Goal: Task Accomplishment & Management: Use online tool/utility

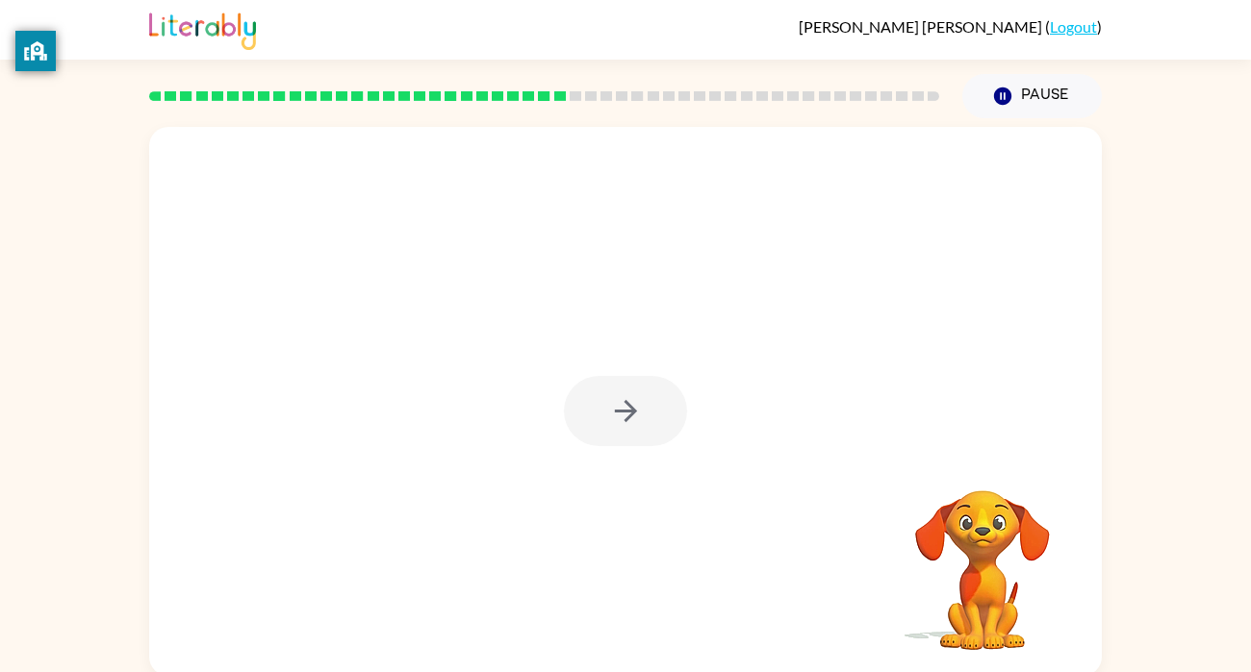
click at [751, 546] on div at bounding box center [625, 401] width 952 height 549
click at [999, 558] on video "Your browser must support playing .mp4 files to use Literably. Please try using…" at bounding box center [982, 557] width 192 height 192
click at [602, 442] on button "button" at bounding box center [625, 411] width 123 height 70
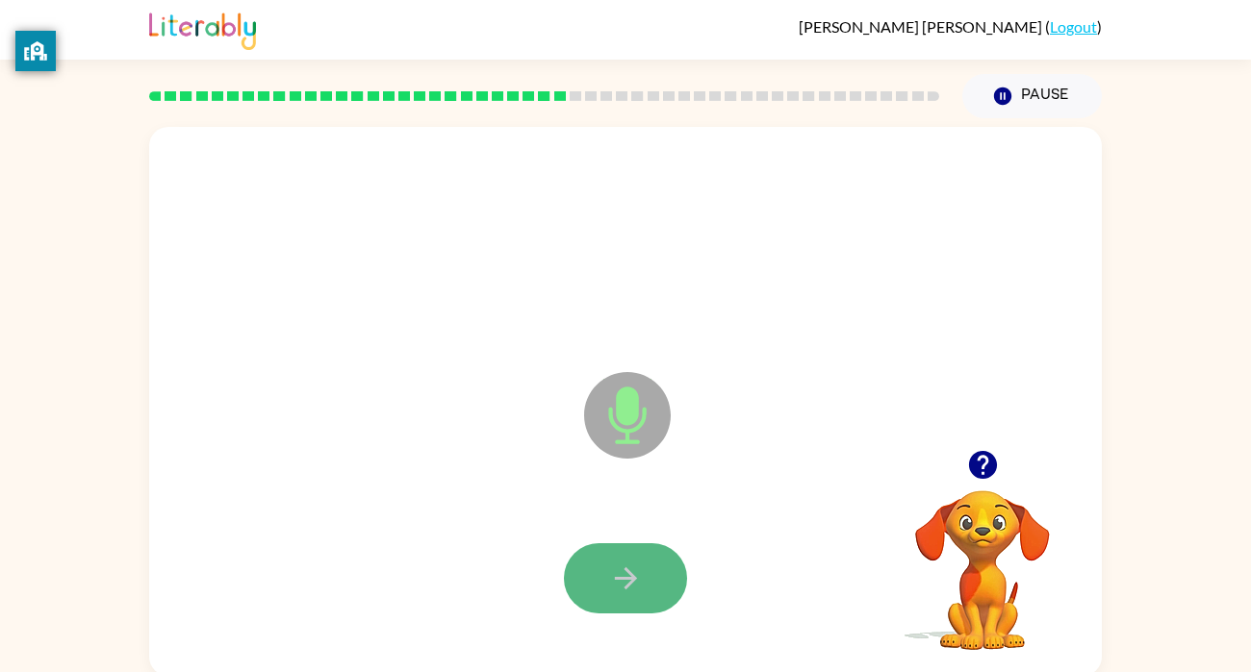
click at [614, 600] on button "button" at bounding box center [625, 579] width 123 height 70
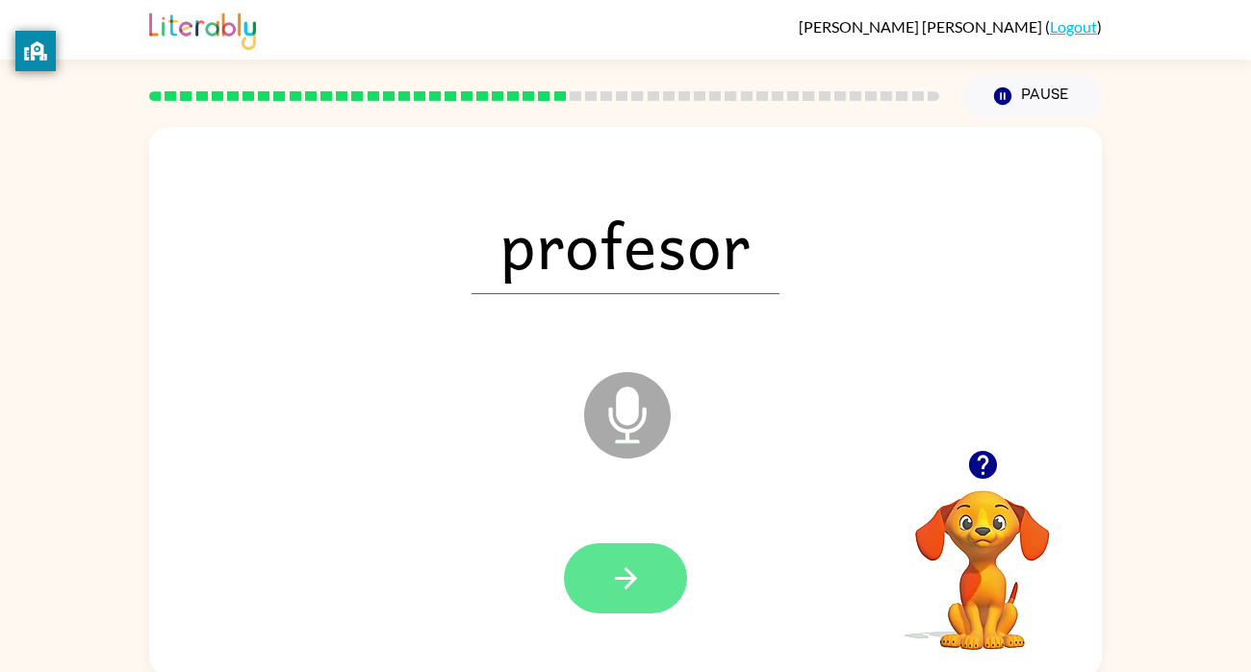
click at [586, 588] on button "button" at bounding box center [625, 579] width 123 height 70
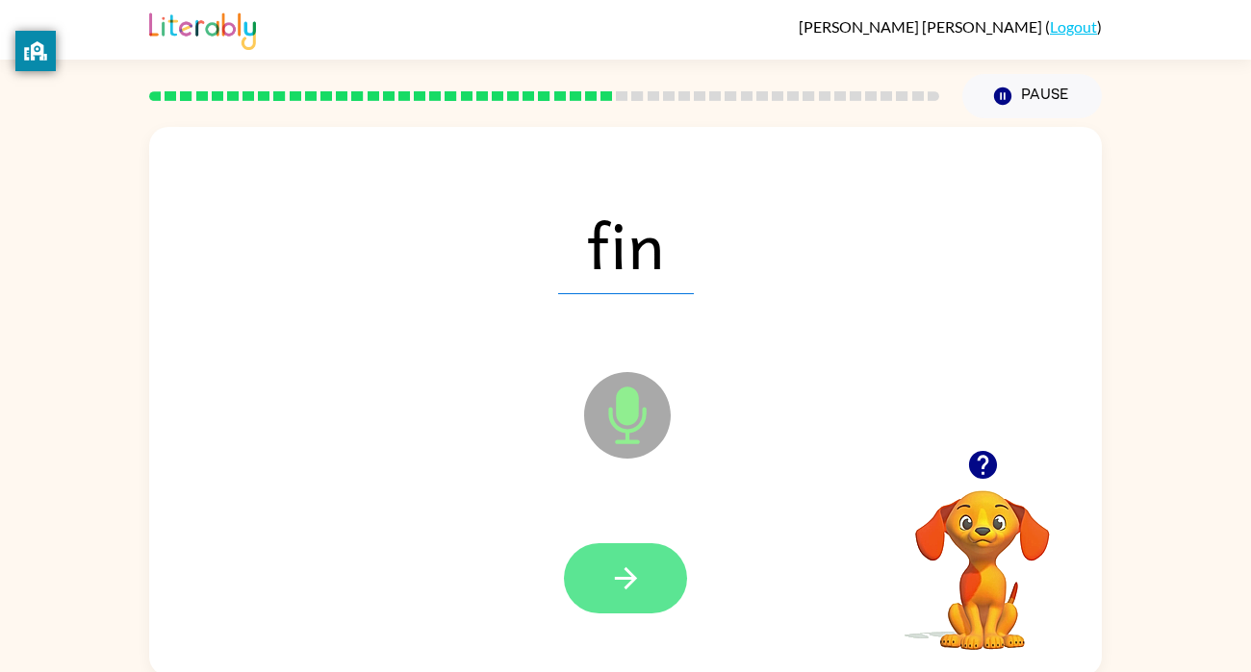
click at [606, 594] on button "button" at bounding box center [625, 579] width 123 height 70
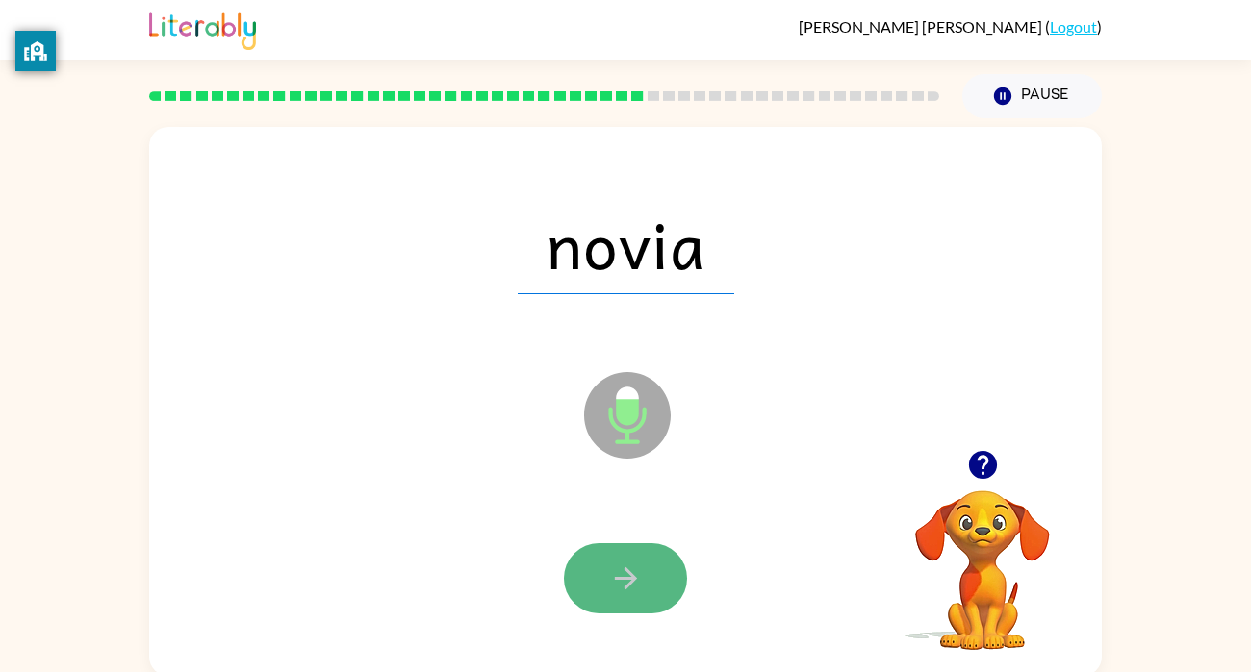
click at [605, 589] on button "button" at bounding box center [625, 579] width 123 height 70
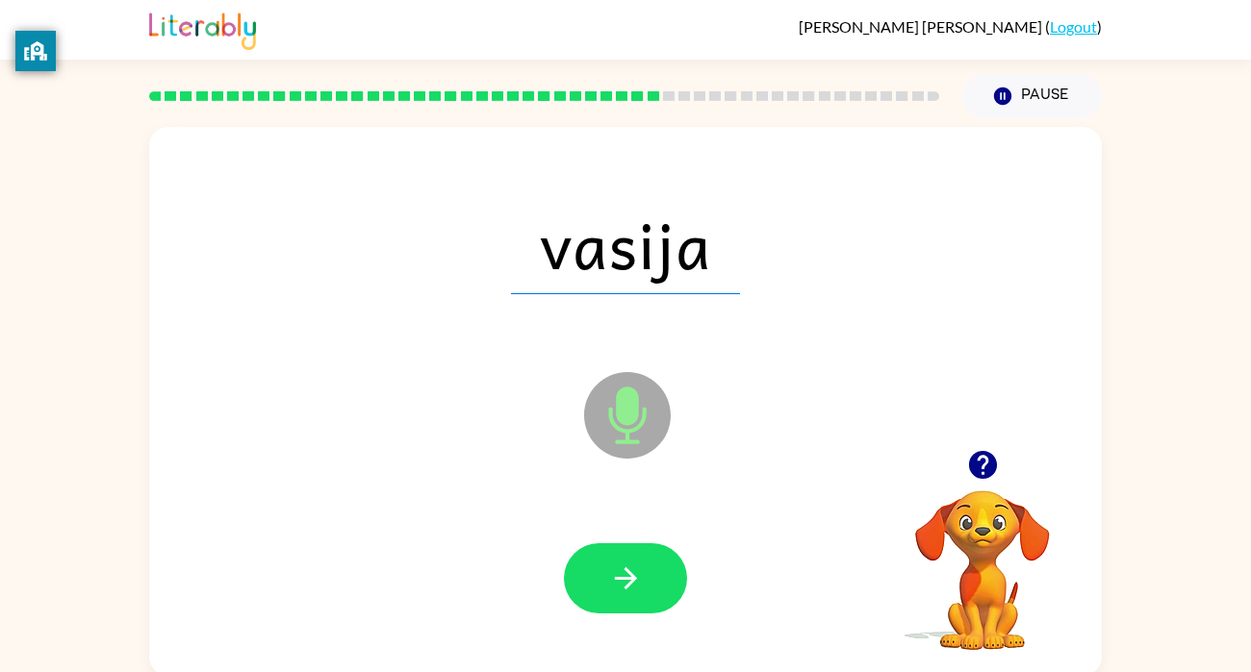
click at [605, 589] on button "button" at bounding box center [625, 579] width 123 height 70
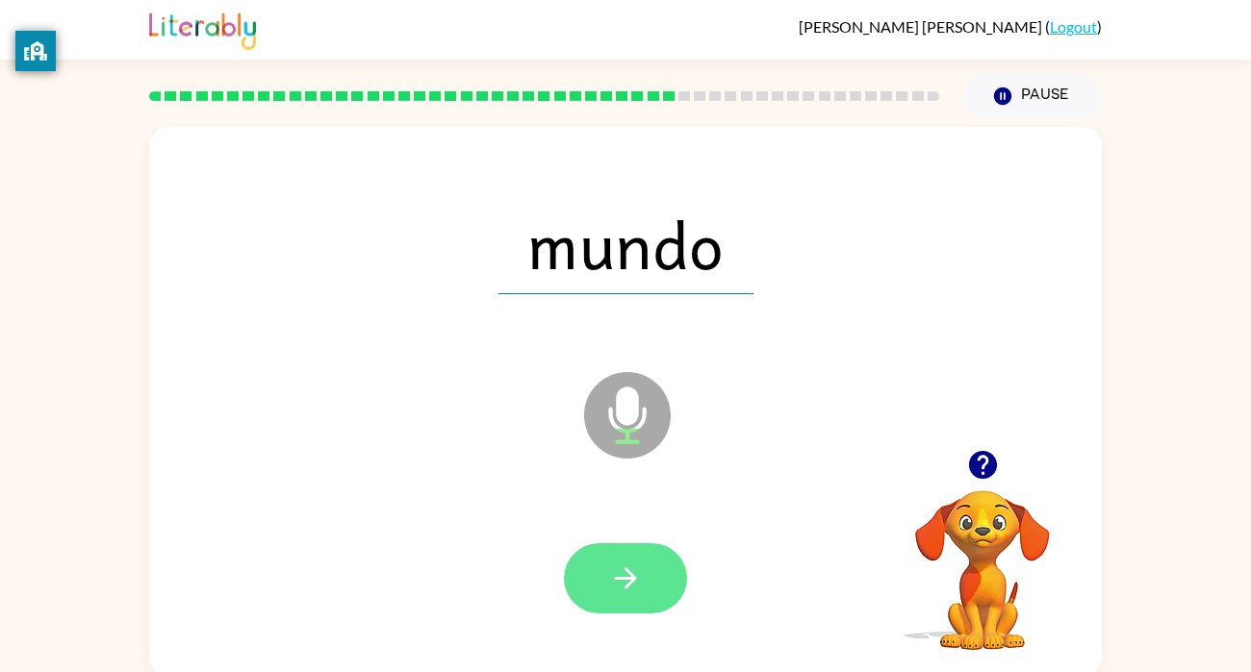
click at [607, 588] on button "button" at bounding box center [625, 579] width 123 height 70
click at [614, 581] on icon "button" at bounding box center [626, 579] width 34 height 34
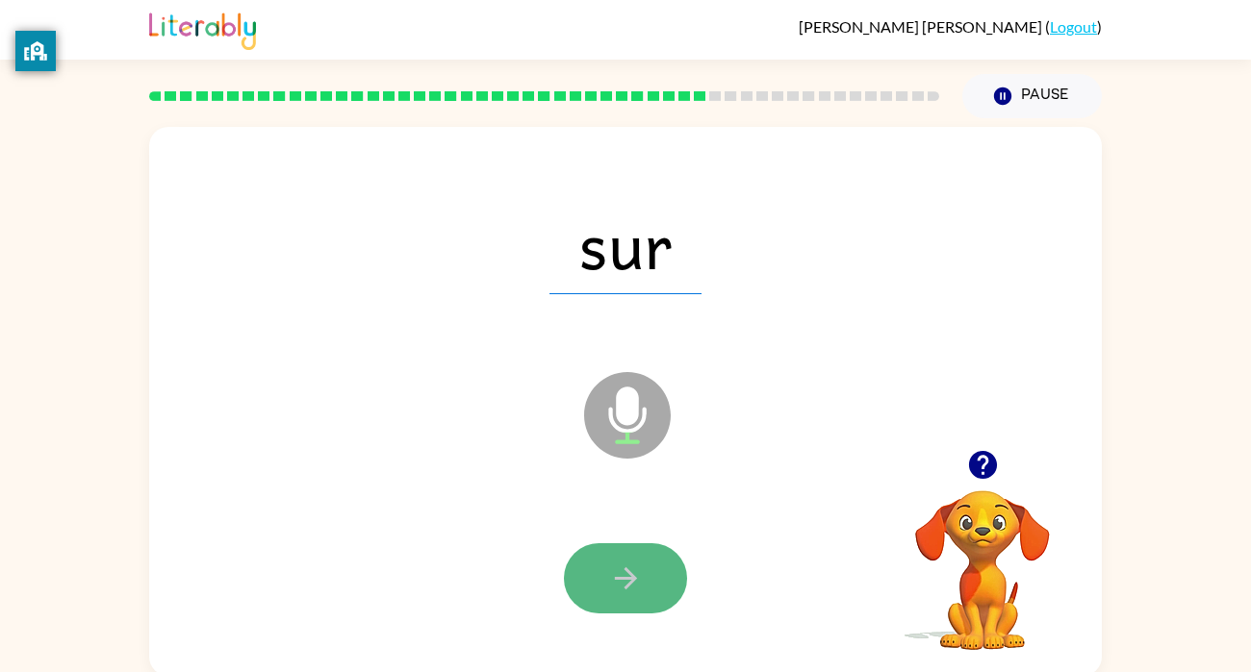
click at [611, 584] on icon "button" at bounding box center [626, 579] width 34 height 34
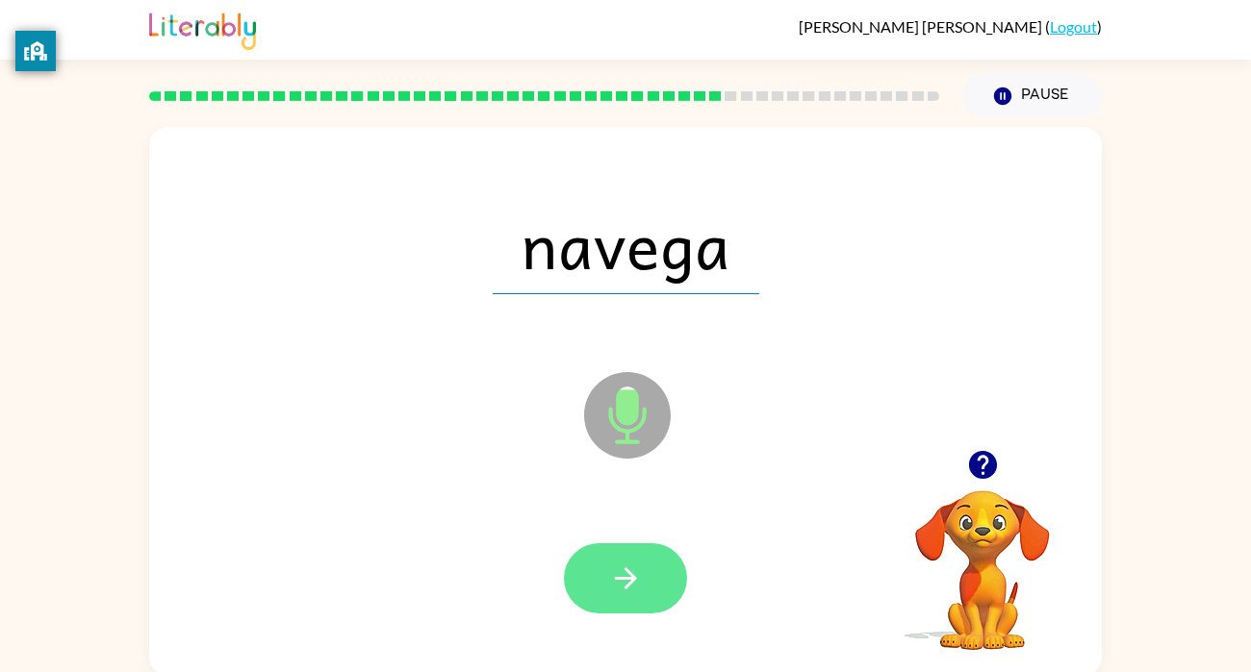
click at [609, 590] on icon "button" at bounding box center [626, 579] width 34 height 34
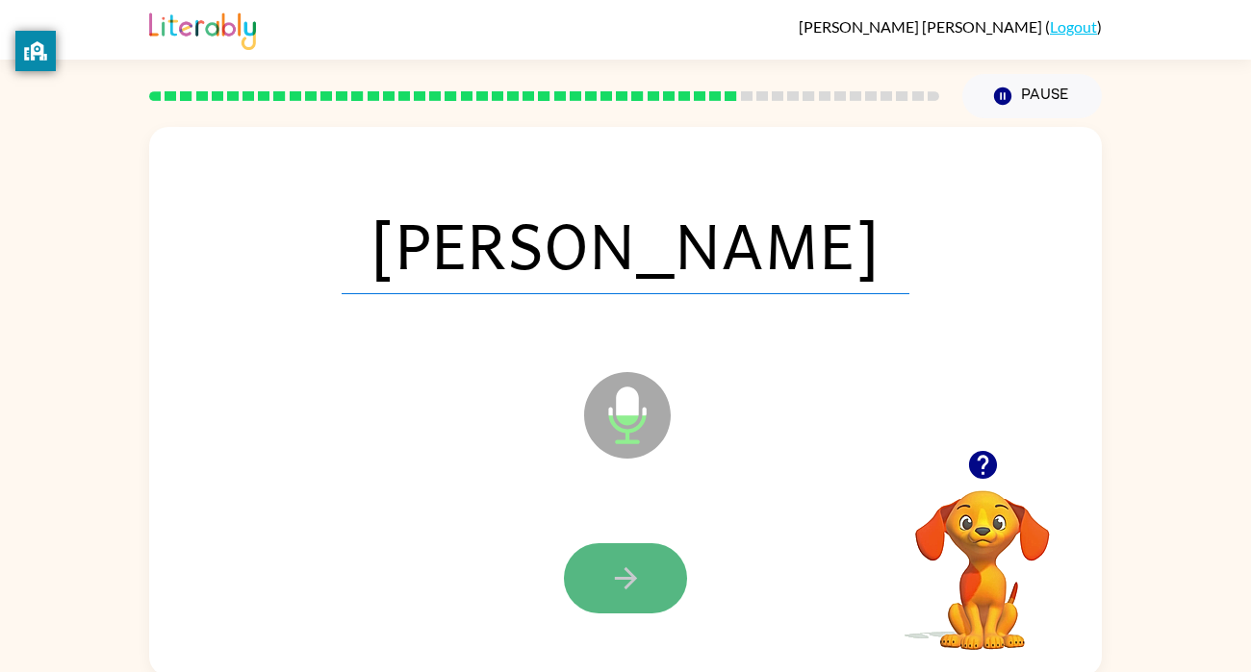
click at [609, 590] on icon "button" at bounding box center [626, 579] width 34 height 34
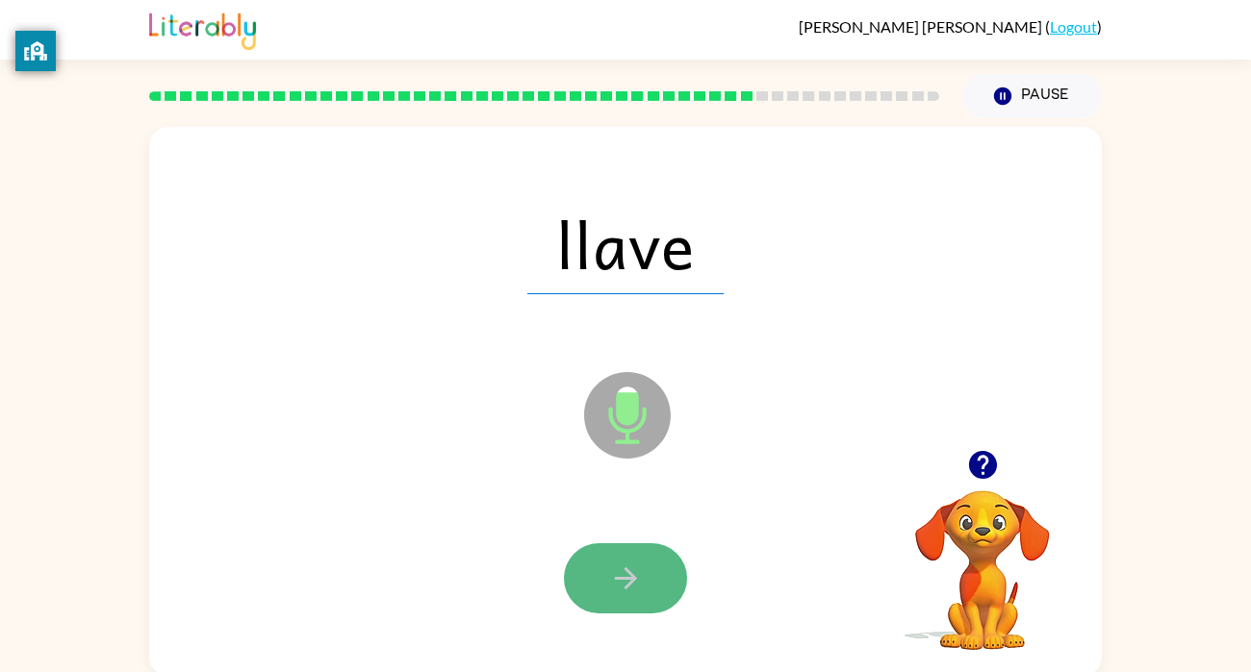
click at [609, 592] on icon "button" at bounding box center [626, 579] width 34 height 34
click at [598, 598] on button "button" at bounding box center [625, 579] width 123 height 70
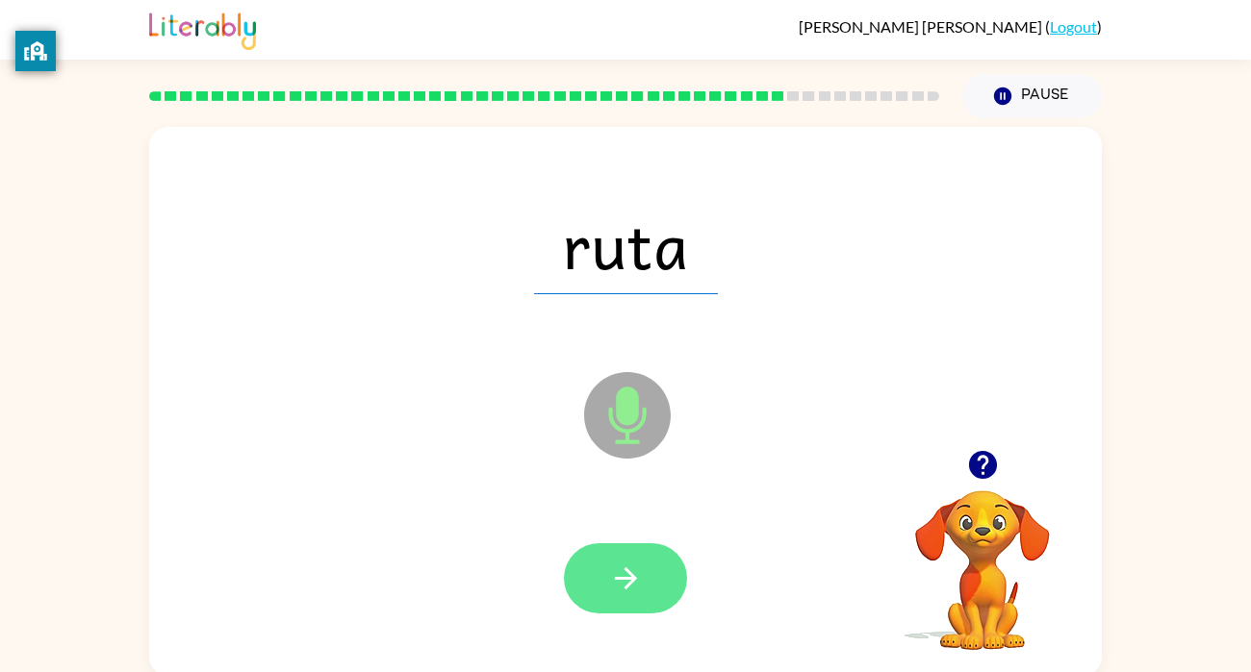
click at [630, 594] on icon "button" at bounding box center [626, 579] width 34 height 34
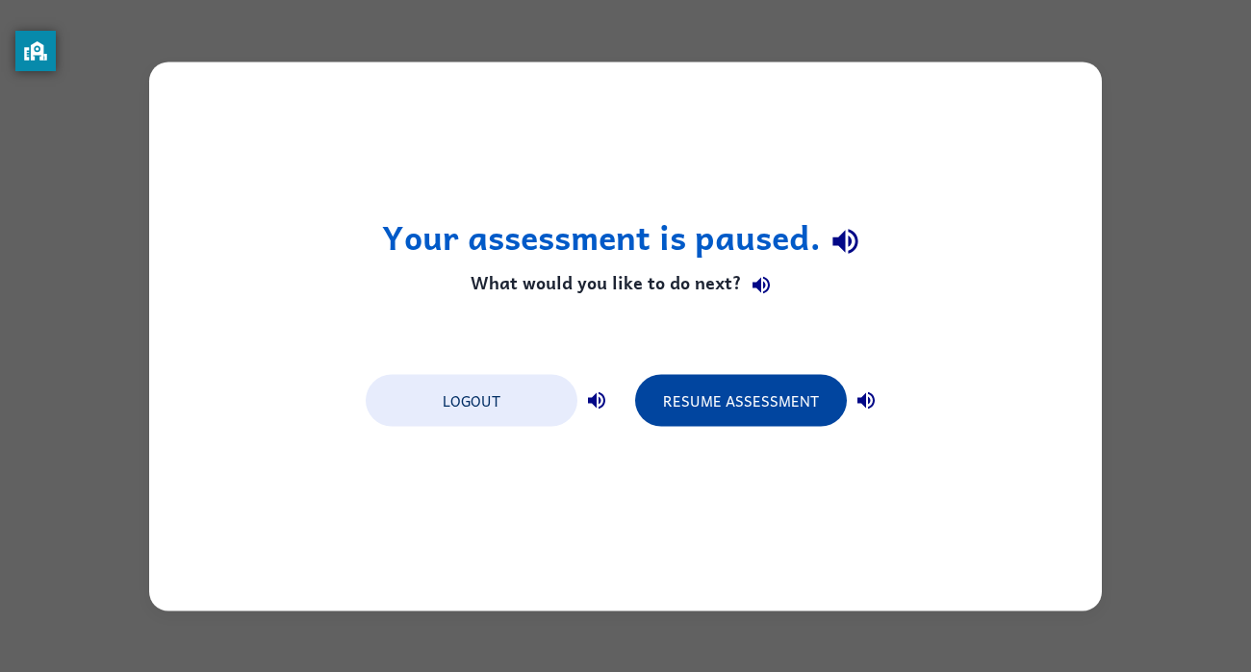
click at [680, 392] on button "Resume Assessment" at bounding box center [741, 400] width 212 height 52
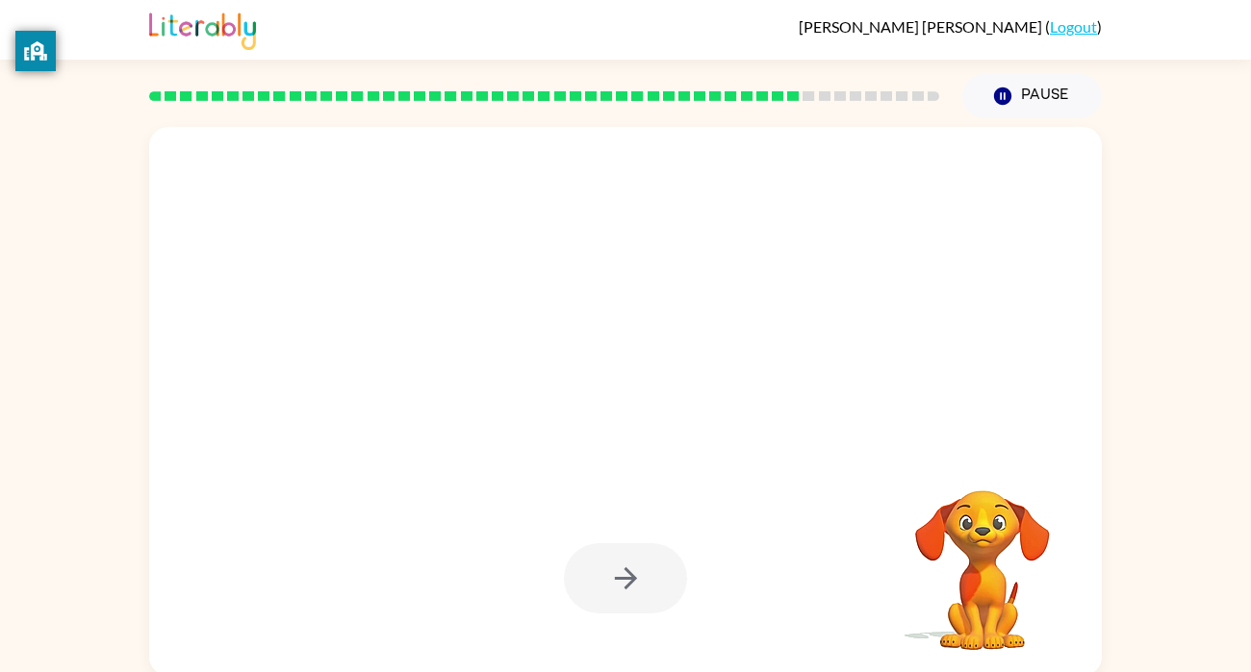
click at [703, 389] on div at bounding box center [579, 367] width 822 height 69
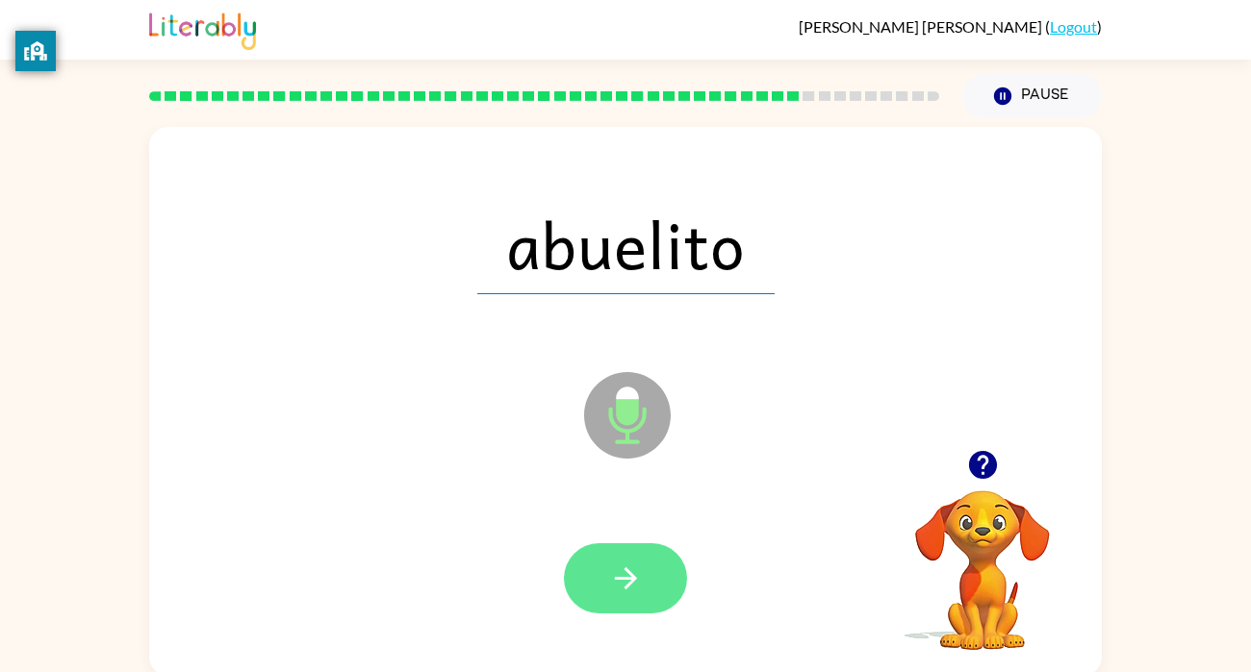
click at [641, 556] on button "button" at bounding box center [625, 579] width 123 height 70
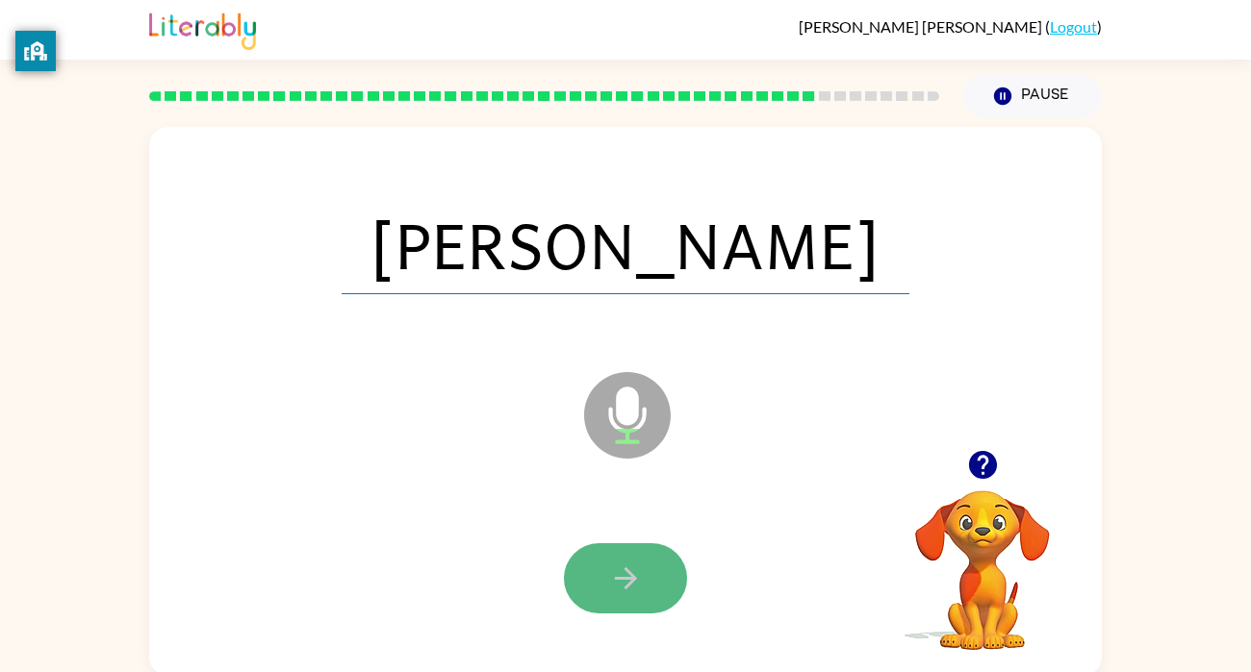
click at [642, 556] on button "button" at bounding box center [625, 579] width 123 height 70
click at [641, 557] on button "button" at bounding box center [625, 579] width 123 height 70
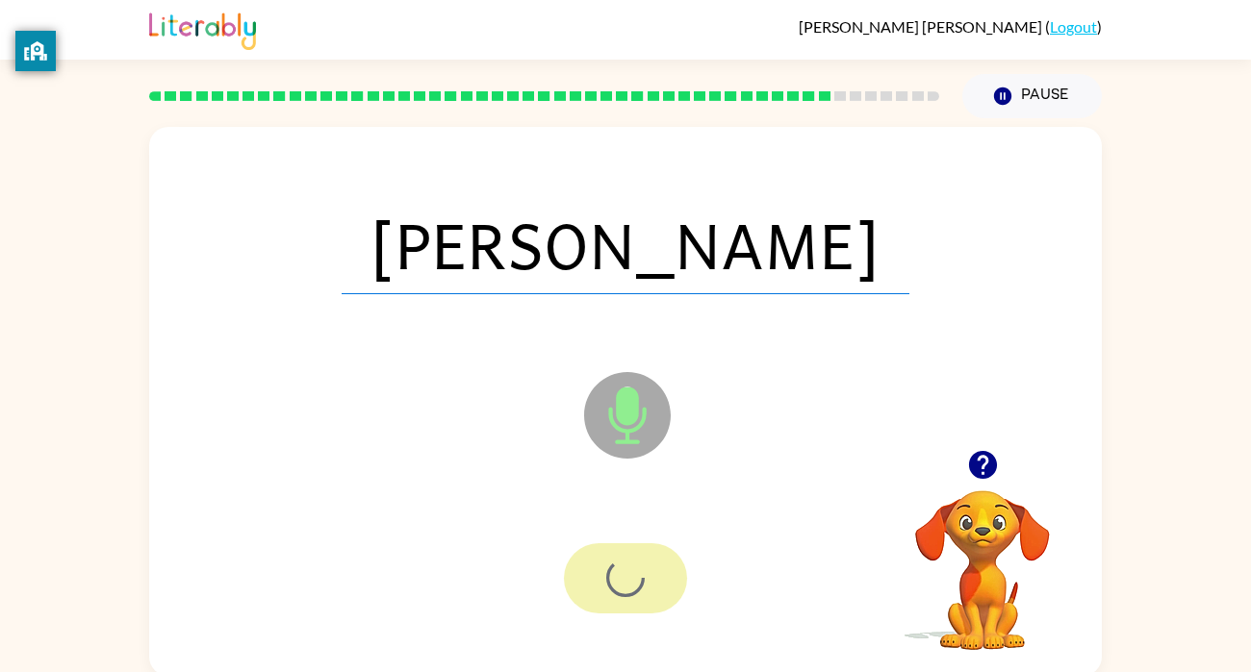
click at [641, 557] on div at bounding box center [625, 579] width 123 height 70
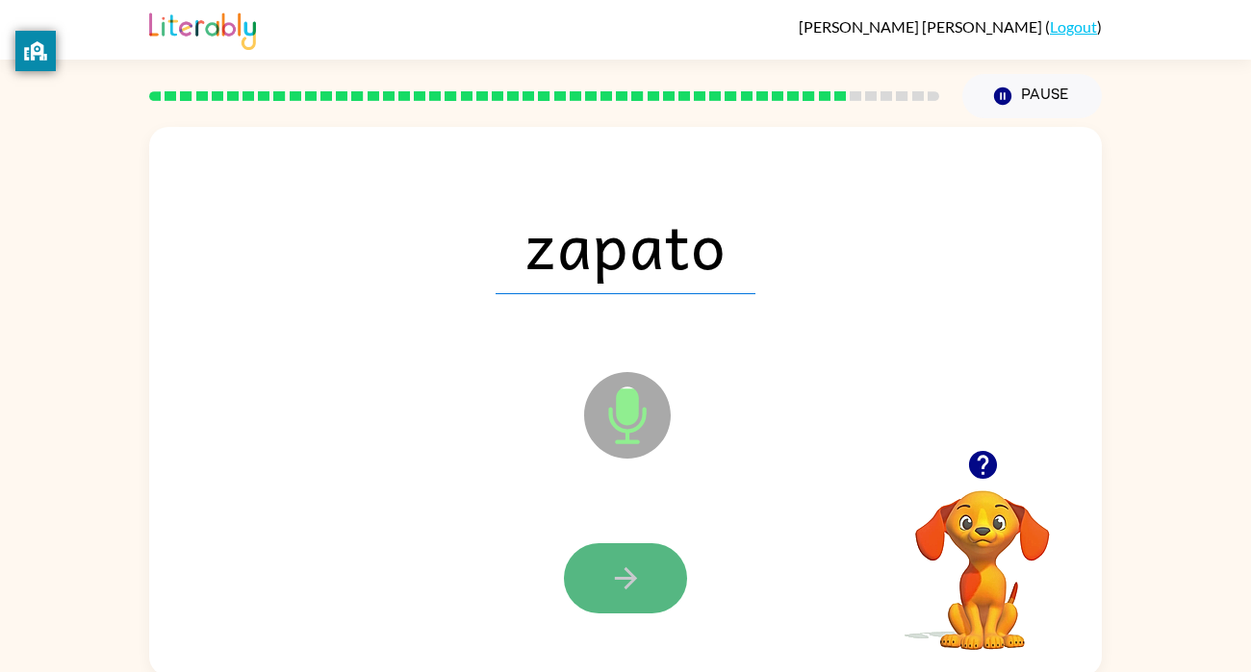
click at [641, 557] on button "button" at bounding box center [625, 579] width 123 height 70
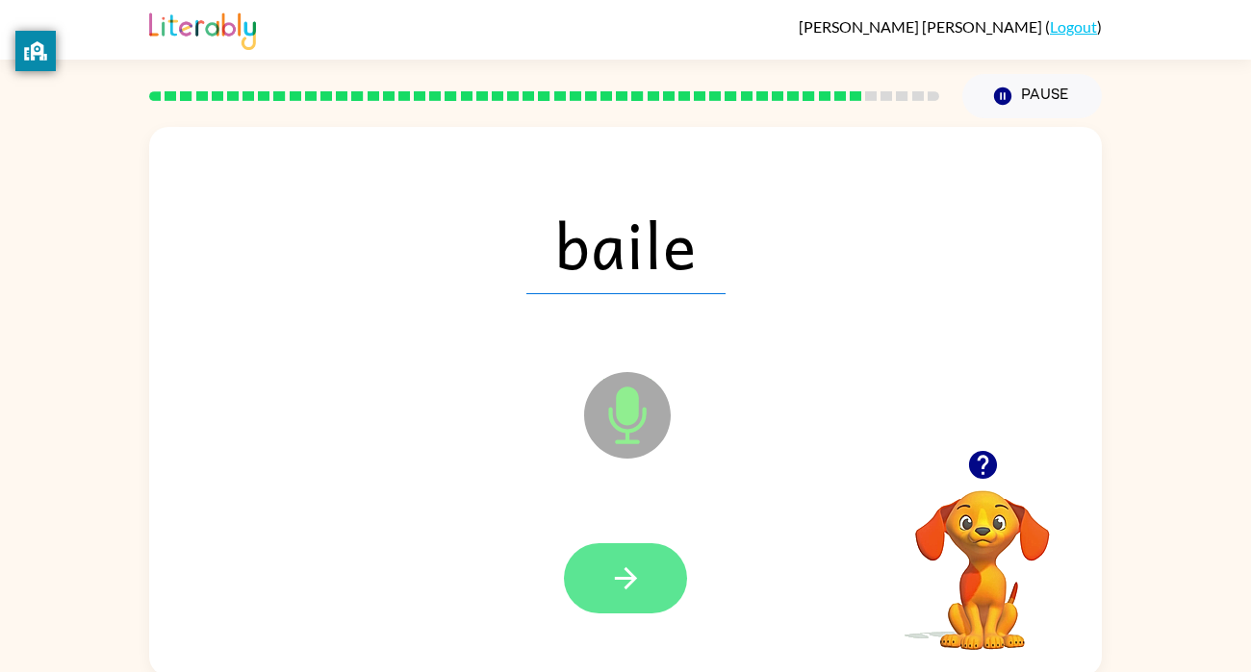
click at [658, 590] on button "button" at bounding box center [625, 579] width 123 height 70
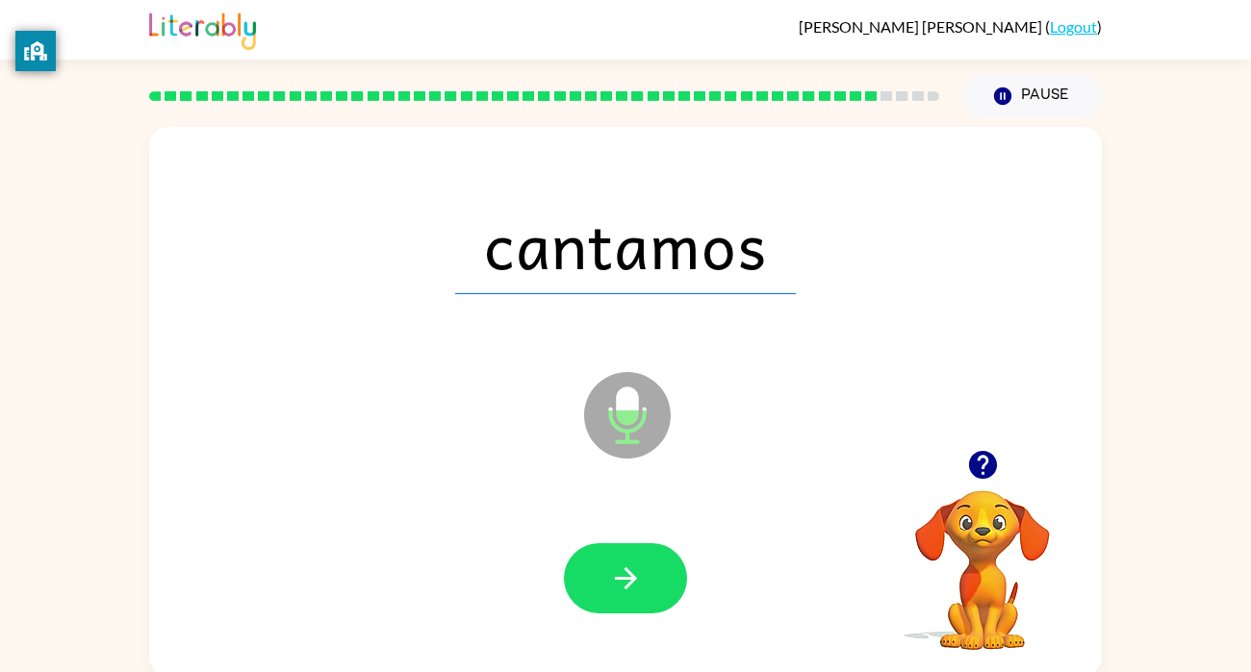
click at [658, 590] on button "button" at bounding box center [625, 579] width 123 height 70
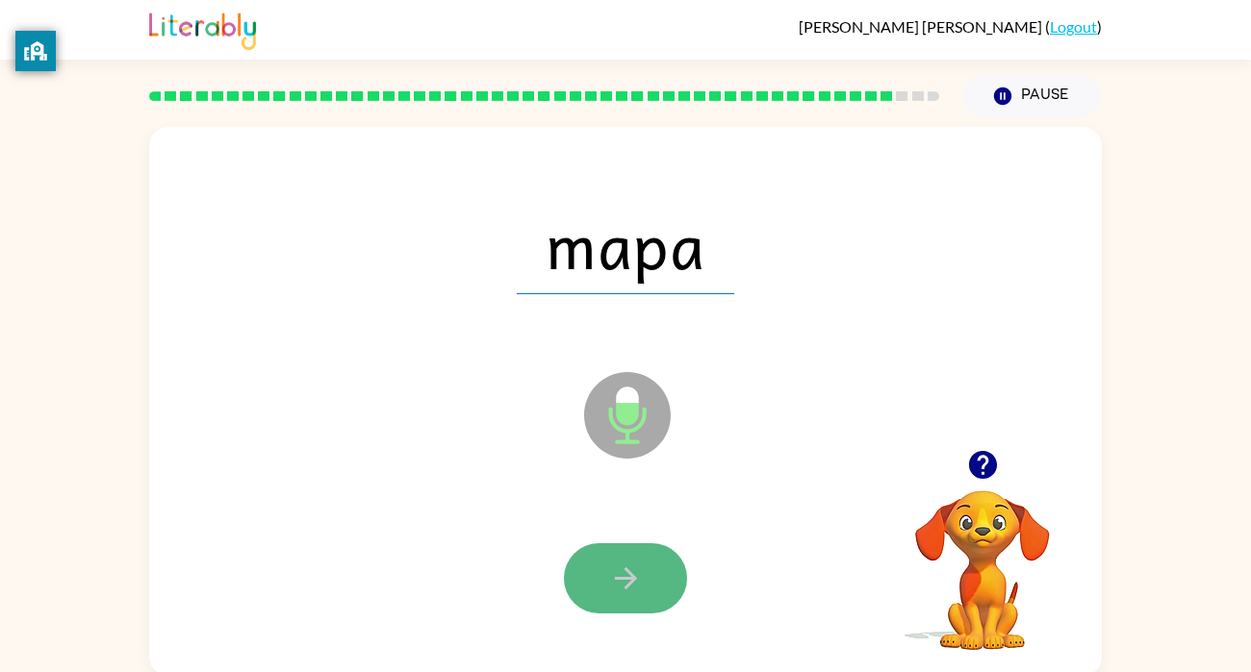
click at [656, 594] on button "button" at bounding box center [625, 579] width 123 height 70
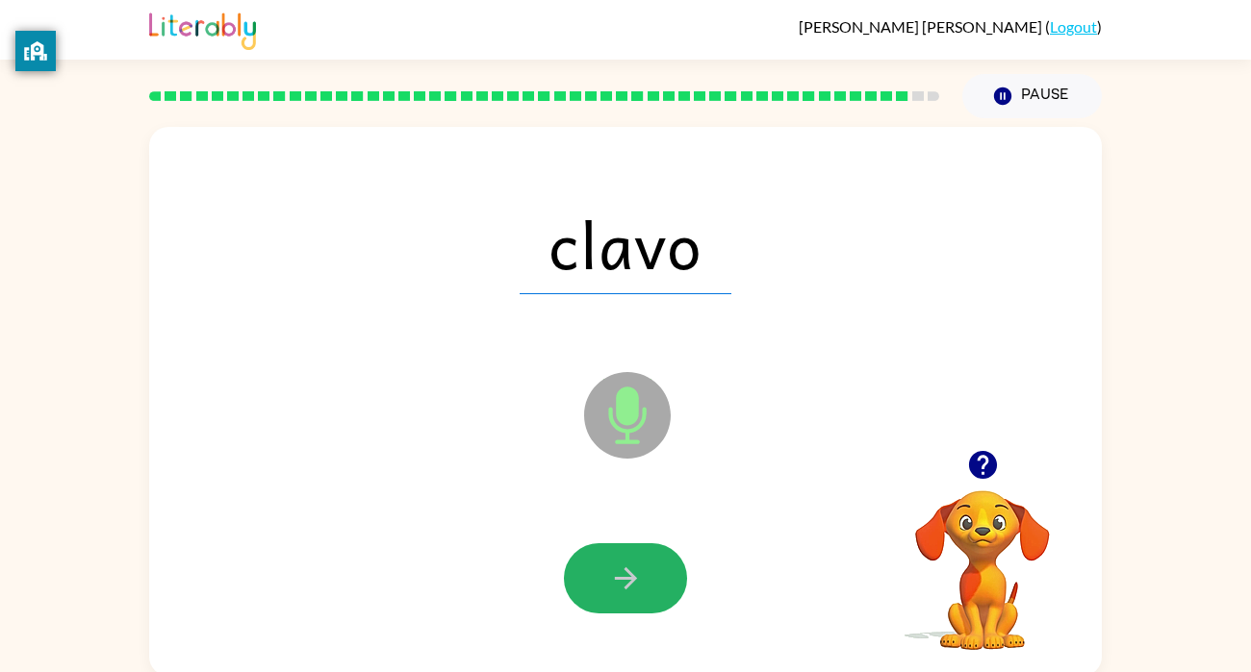
click at [656, 594] on button "button" at bounding box center [625, 579] width 123 height 70
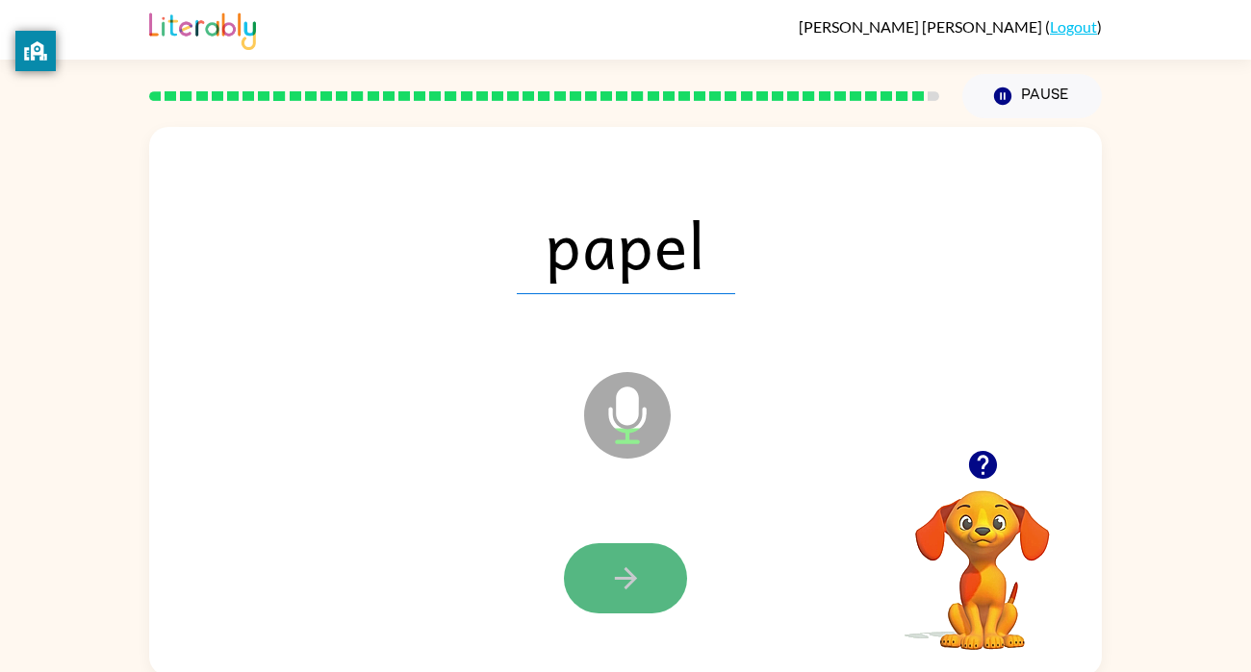
click at [661, 590] on button "button" at bounding box center [625, 579] width 123 height 70
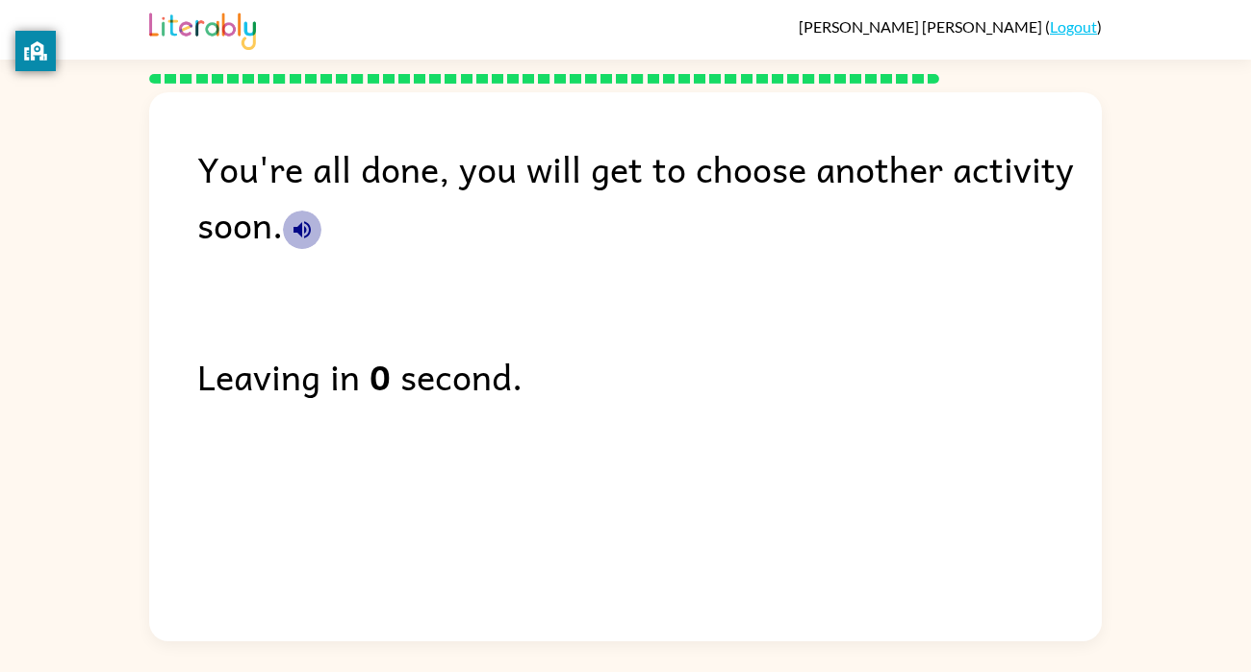
click at [304, 222] on icon "button" at bounding box center [301, 229] width 17 height 17
